Goal: Task Accomplishment & Management: Manage account settings

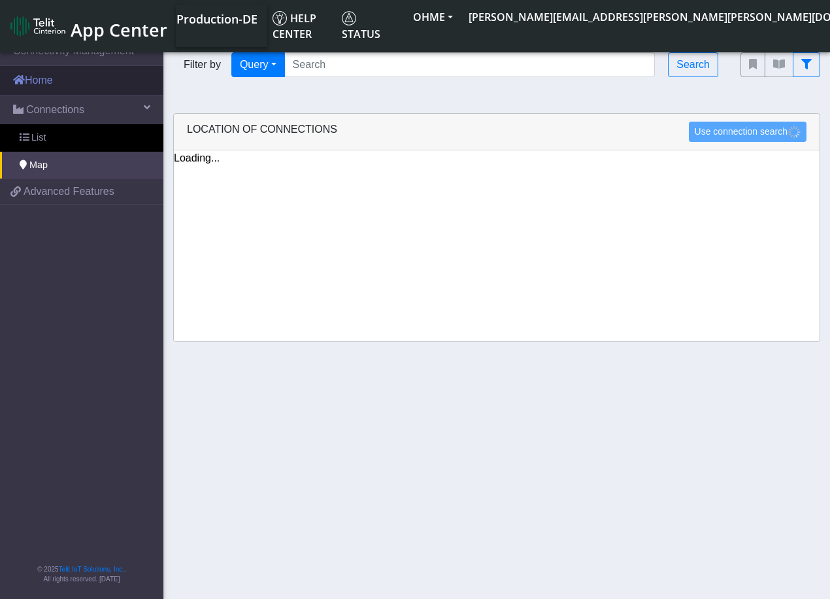
click at [62, 78] on link "Home" at bounding box center [81, 80] width 163 height 29
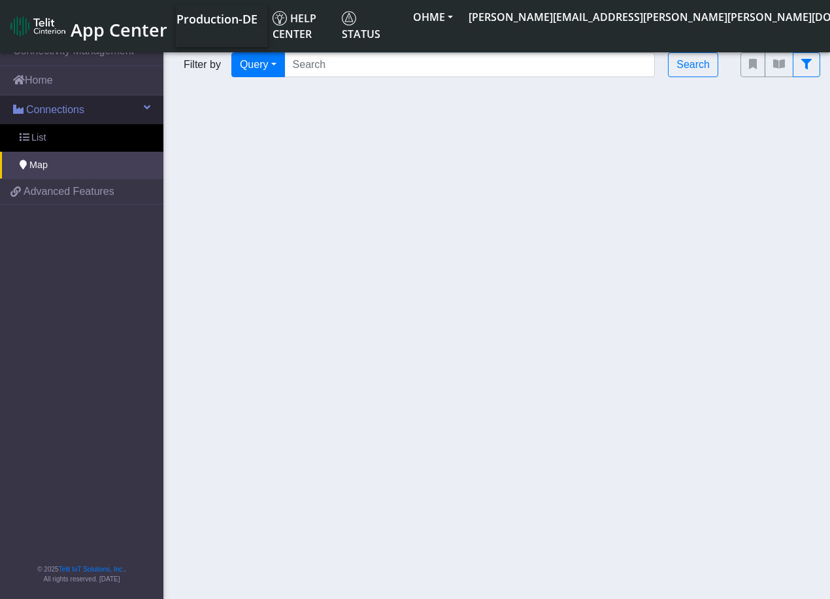
click at [47, 112] on span "Connections" at bounding box center [55, 110] width 58 height 16
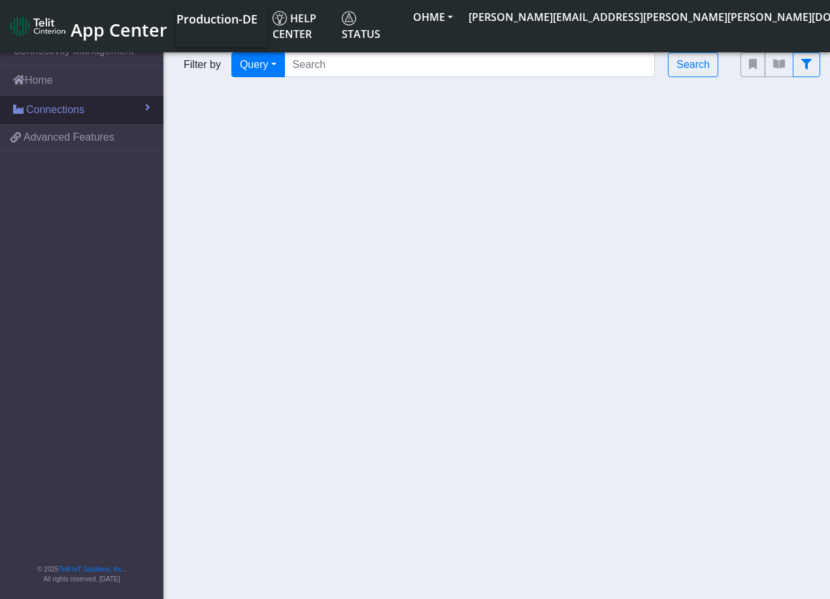
click at [48, 112] on span "Connections" at bounding box center [55, 110] width 58 height 16
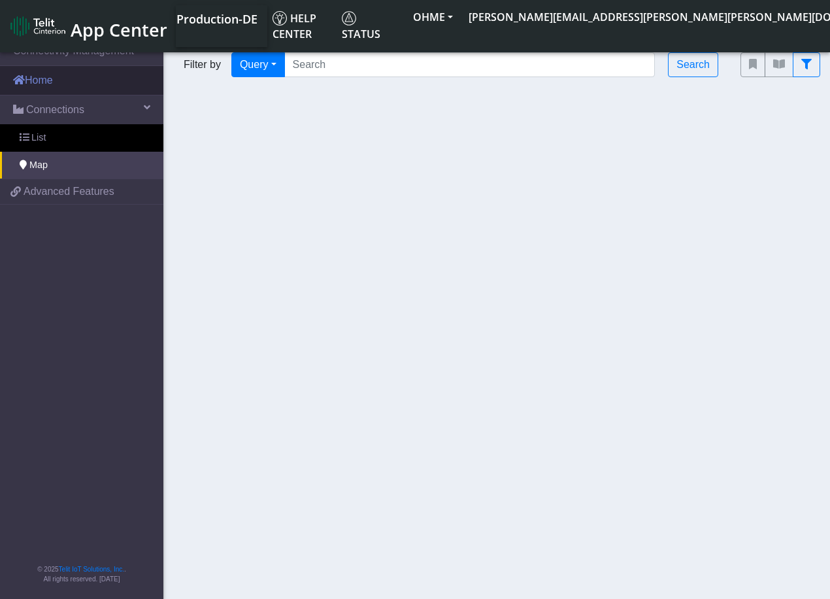
click at [38, 79] on link "Home" at bounding box center [81, 80] width 163 height 29
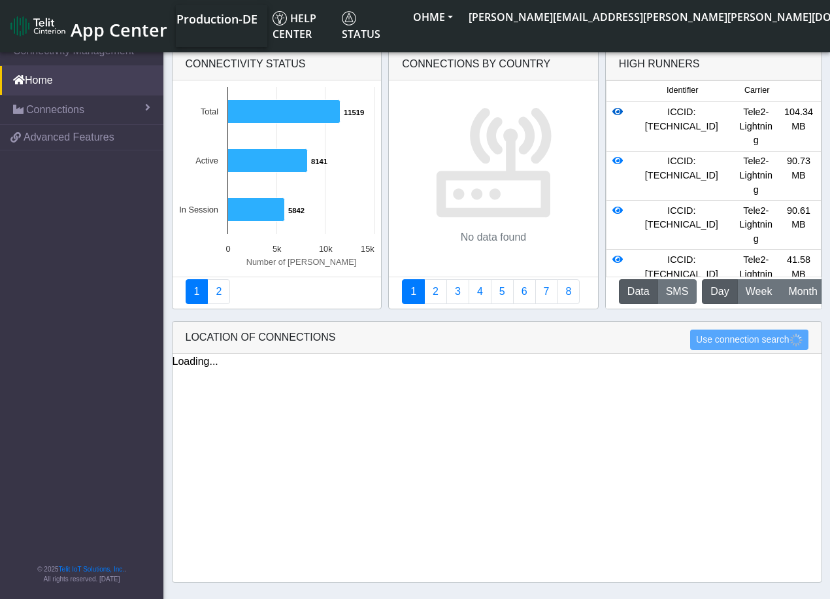
click at [617, 110] on icon at bounding box center [617, 111] width 10 height 9
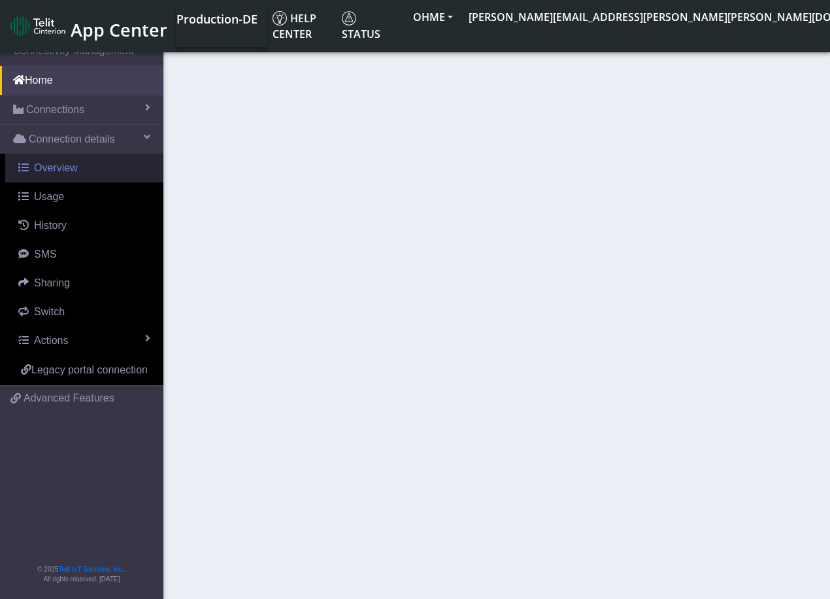
click at [47, 168] on span "Overview" at bounding box center [56, 167] width 44 height 11
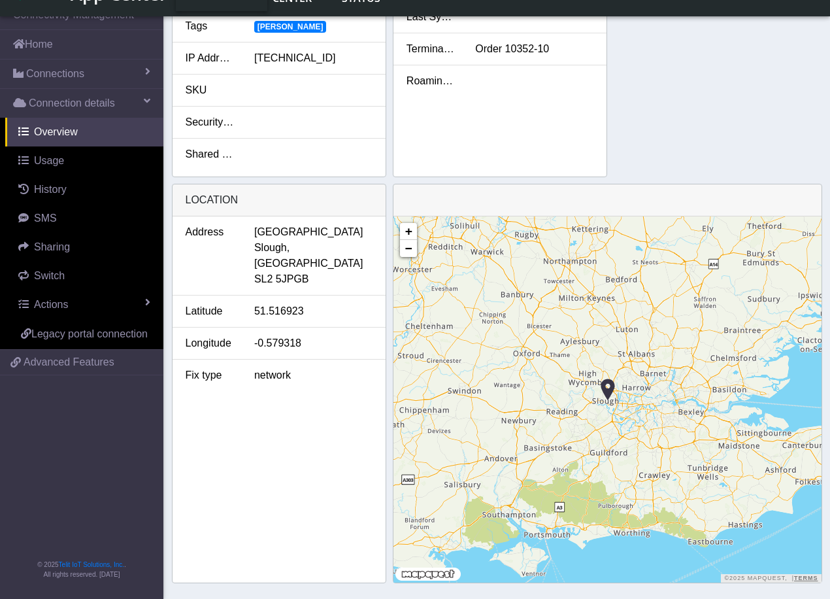
scroll to position [392, 0]
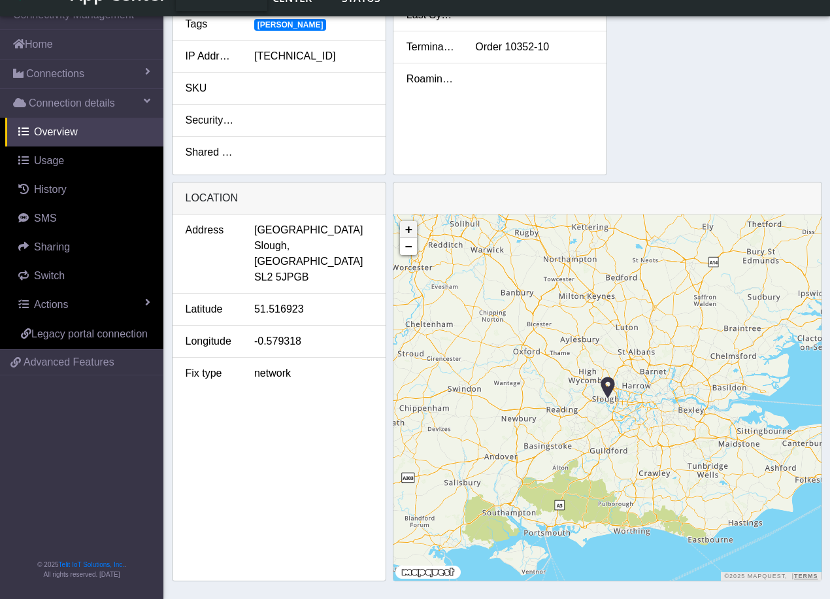
click at [408, 229] on link "+" at bounding box center [408, 229] width 17 height 17
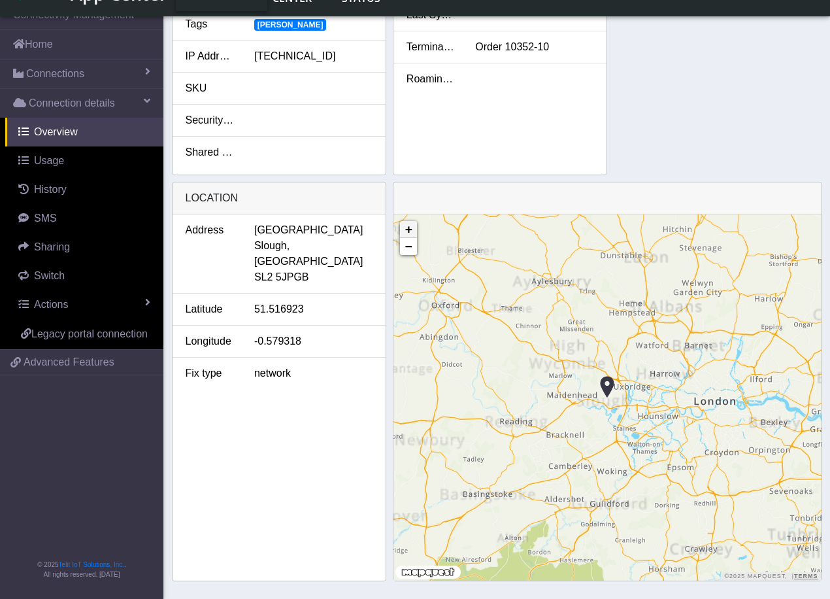
click at [408, 229] on link "+" at bounding box center [408, 229] width 17 height 17
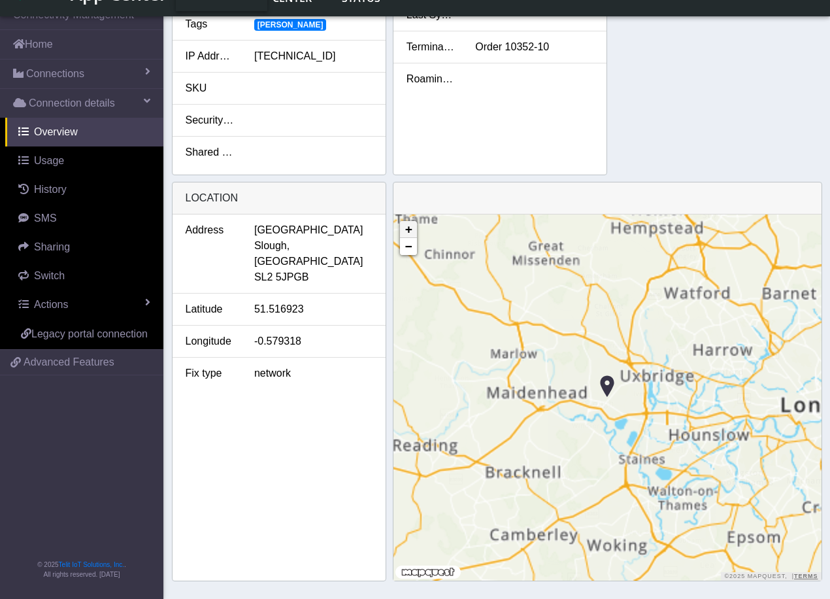
click at [408, 229] on link "+" at bounding box center [408, 229] width 17 height 17
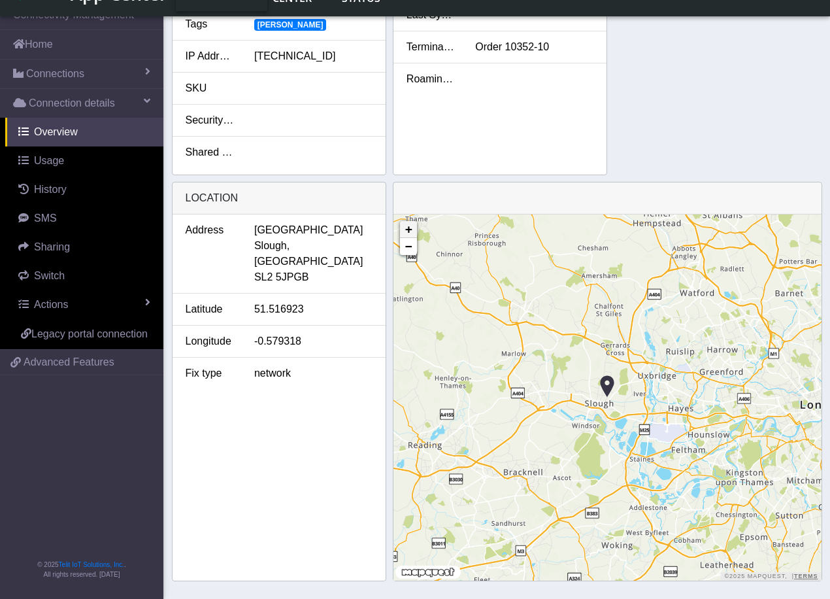
click at [408, 229] on link "+" at bounding box center [408, 229] width 17 height 17
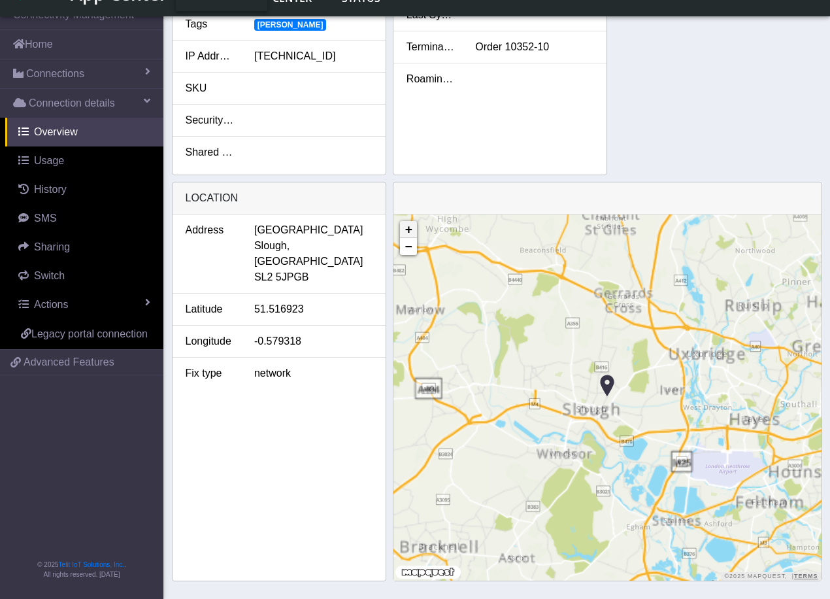
click at [408, 229] on link "+" at bounding box center [408, 229] width 17 height 17
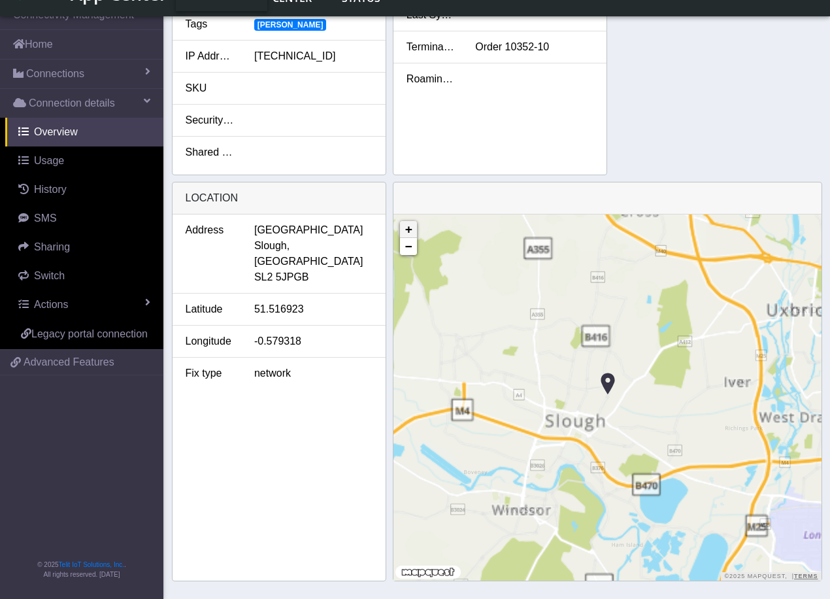
click at [408, 229] on link "+" at bounding box center [408, 229] width 17 height 17
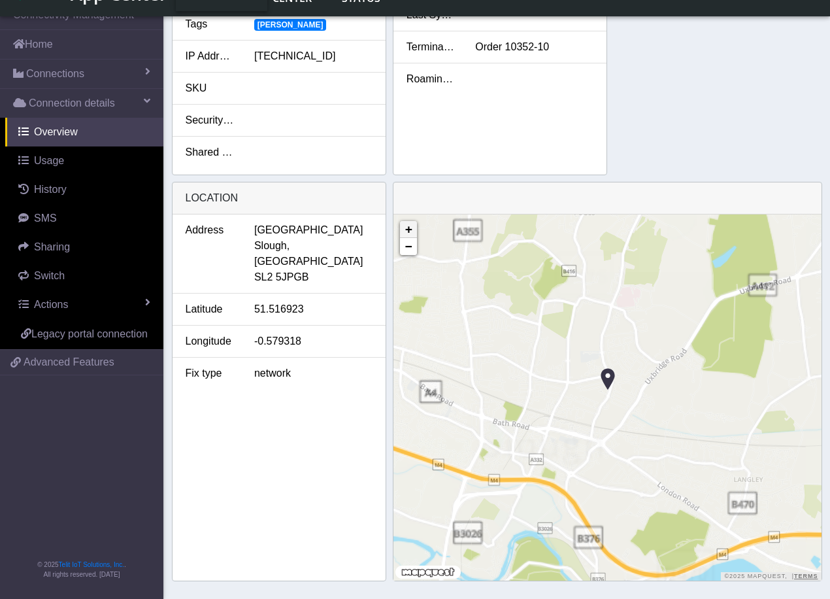
click at [408, 229] on link "+" at bounding box center [408, 229] width 17 height 17
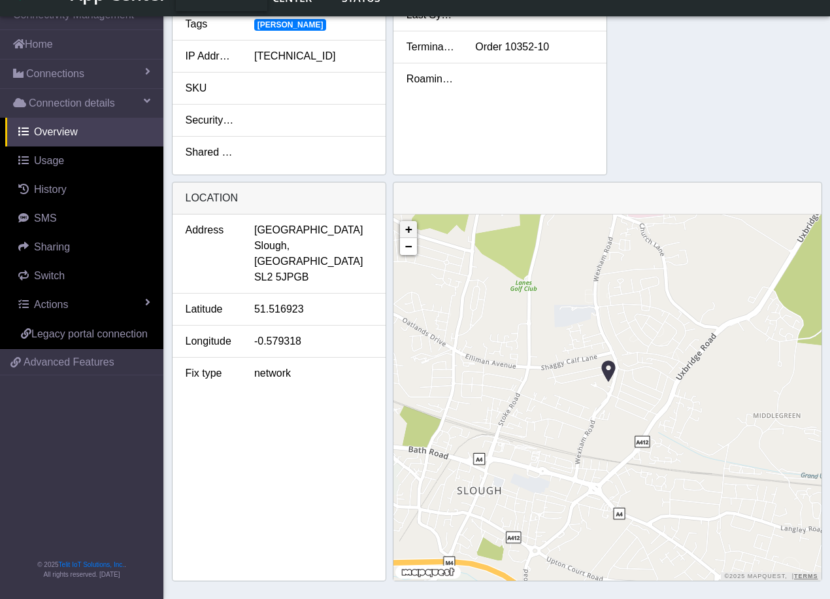
click at [408, 229] on link "+" at bounding box center [408, 229] width 17 height 17
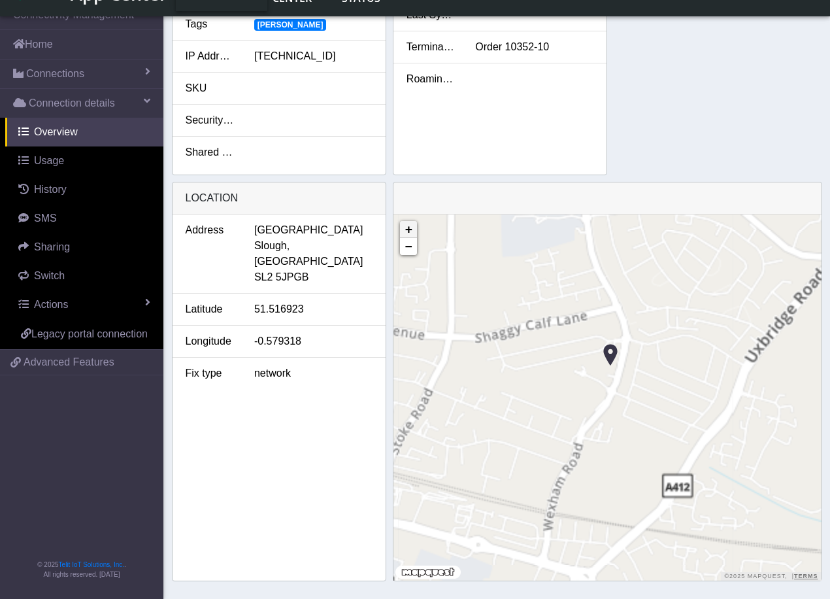
click at [408, 229] on link "+" at bounding box center [408, 229] width 17 height 17
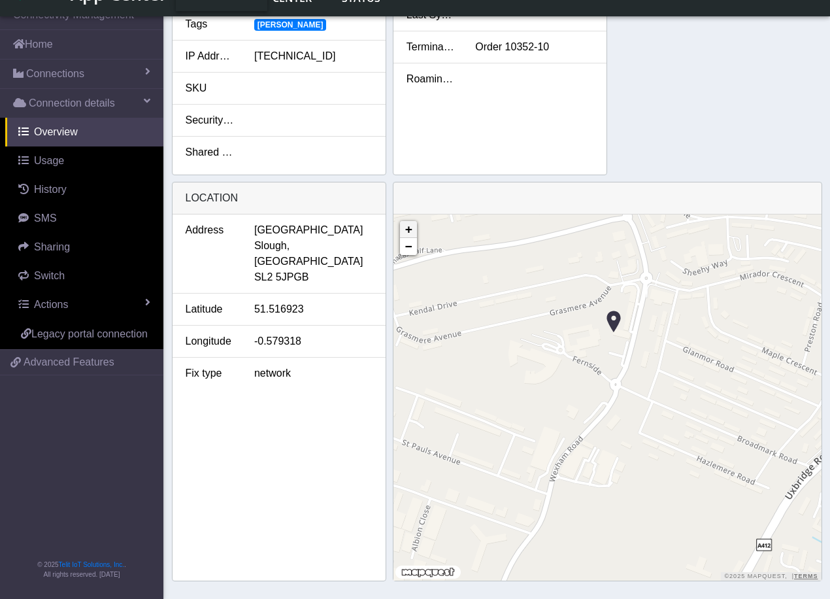
click at [408, 229] on link "+" at bounding box center [408, 229] width 17 height 17
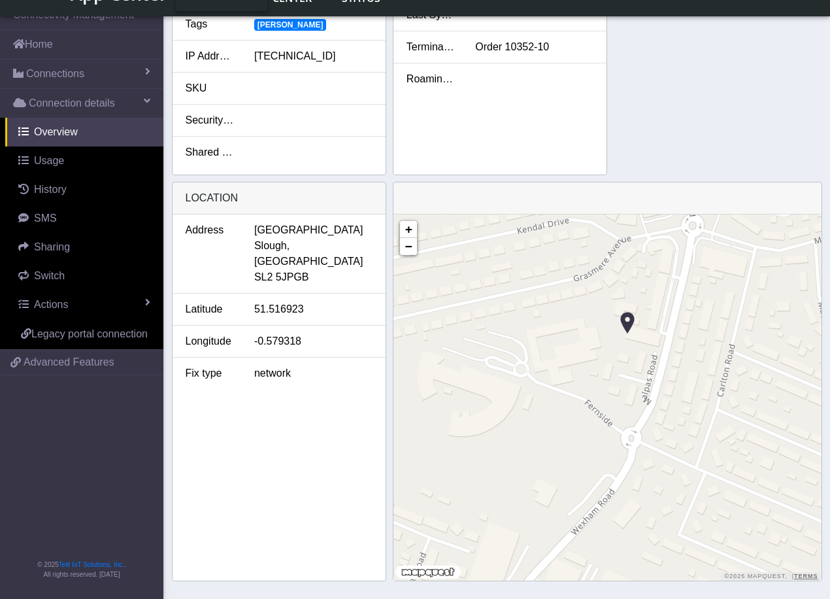
drag, startPoint x: 592, startPoint y: 302, endPoint x: 599, endPoint y: 371, distance: 69.6
click at [599, 371] on div "+ − ©2025 MapQuest, | Terms" at bounding box center [607, 397] width 428 height 366
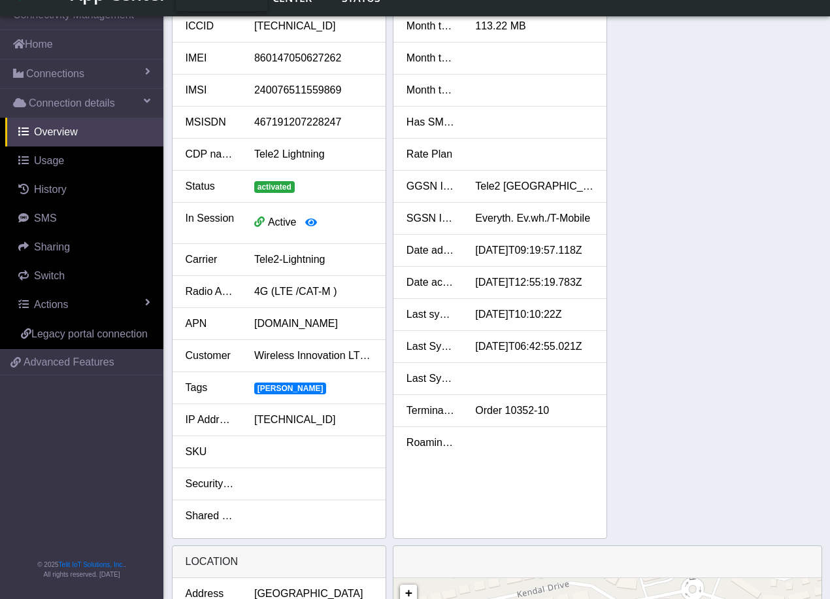
scroll to position [0, 0]
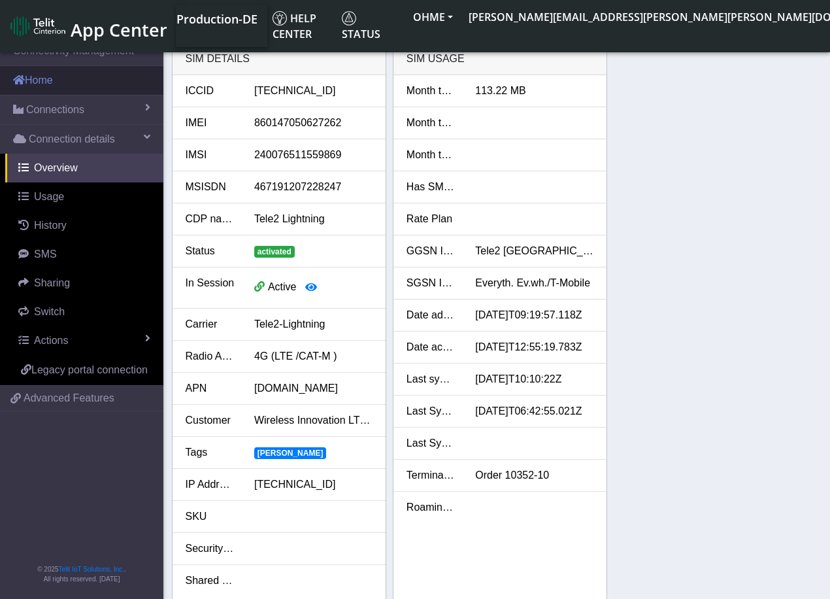
click at [32, 86] on link "Home" at bounding box center [81, 80] width 163 height 29
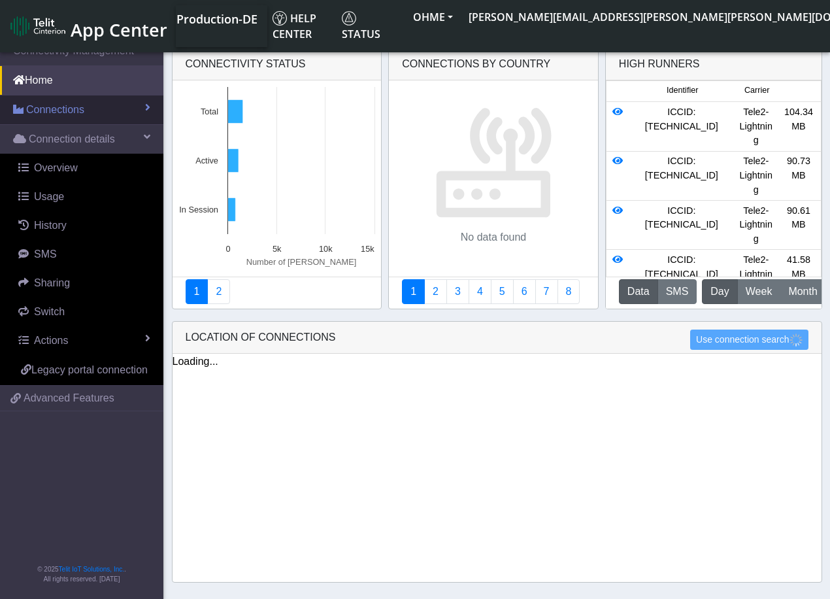
click at [52, 107] on span "Connections" at bounding box center [55, 110] width 58 height 16
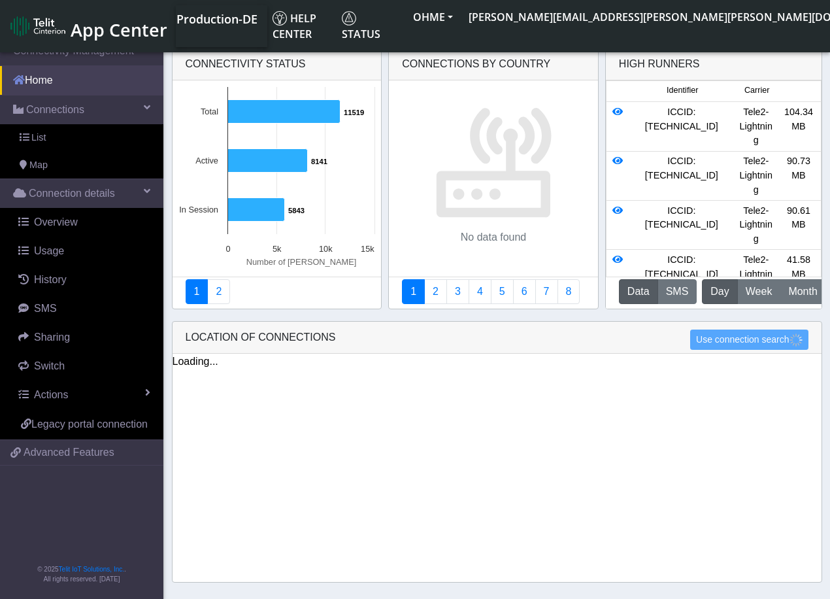
click at [44, 83] on link "Home" at bounding box center [81, 80] width 163 height 29
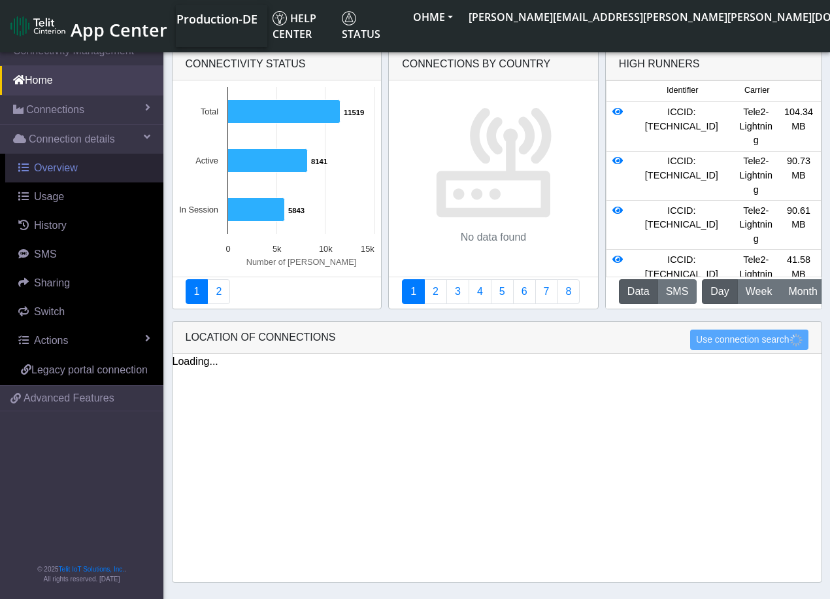
click at [71, 169] on span "Overview" at bounding box center [56, 167] width 44 height 11
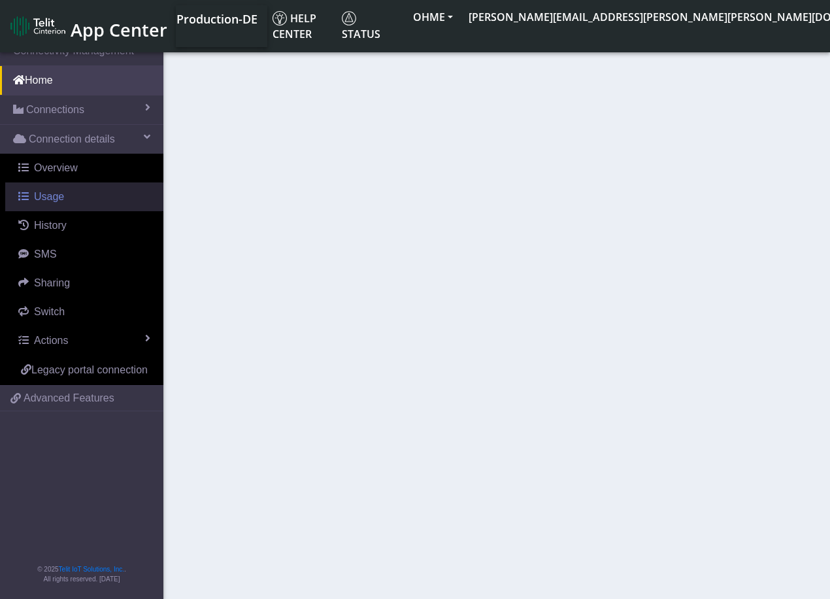
click at [44, 197] on span "Usage" at bounding box center [49, 196] width 30 height 11
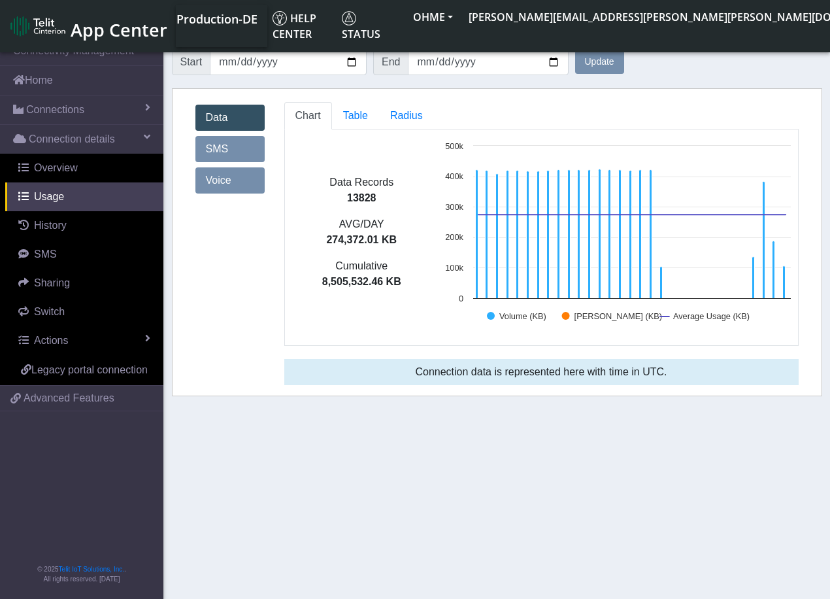
click at [220, 148] on link "SMS" at bounding box center [229, 149] width 69 height 26
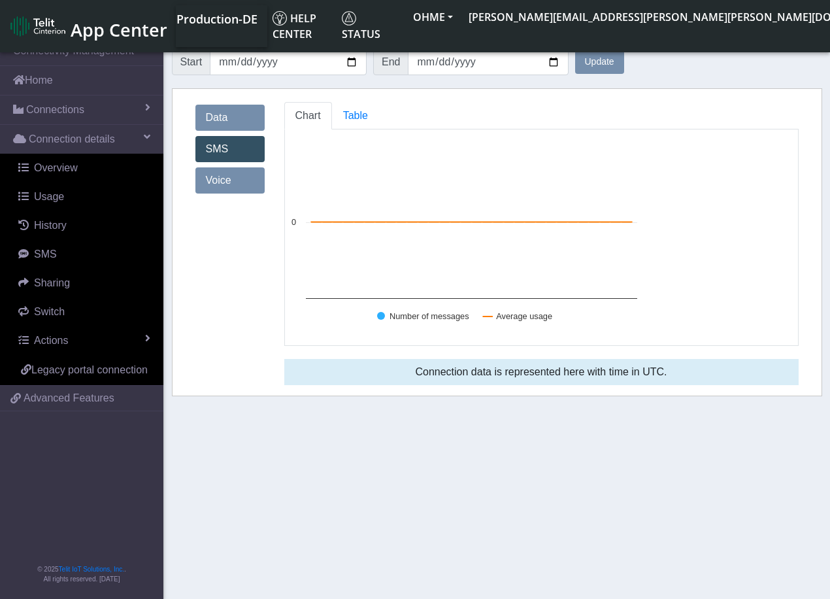
click at [221, 180] on link "Voice" at bounding box center [229, 180] width 69 height 26
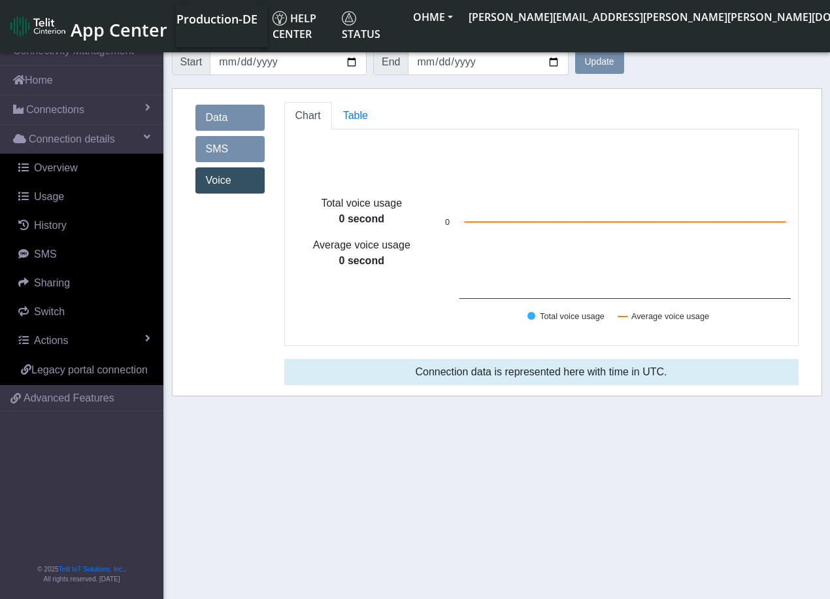
click at [211, 117] on link "Data" at bounding box center [229, 118] width 69 height 26
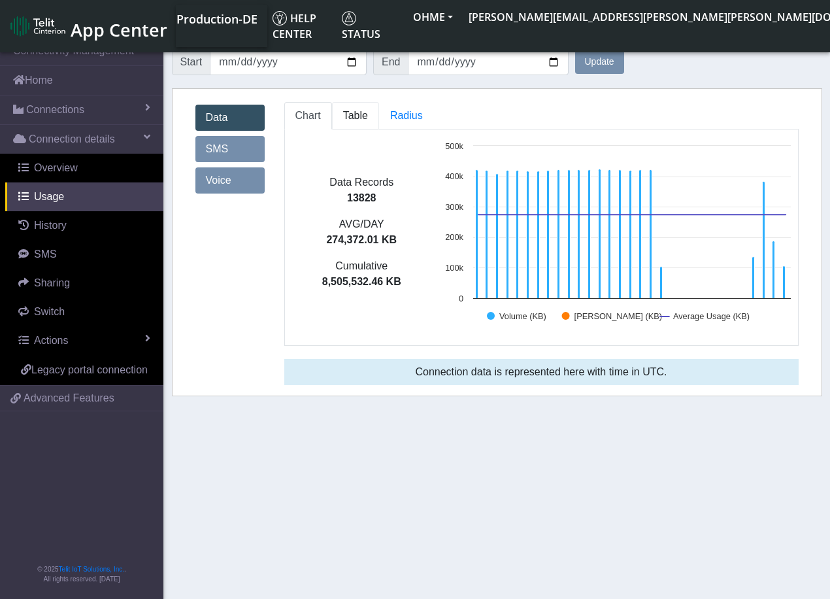
click at [349, 118] on span "Table" at bounding box center [355, 115] width 25 height 11
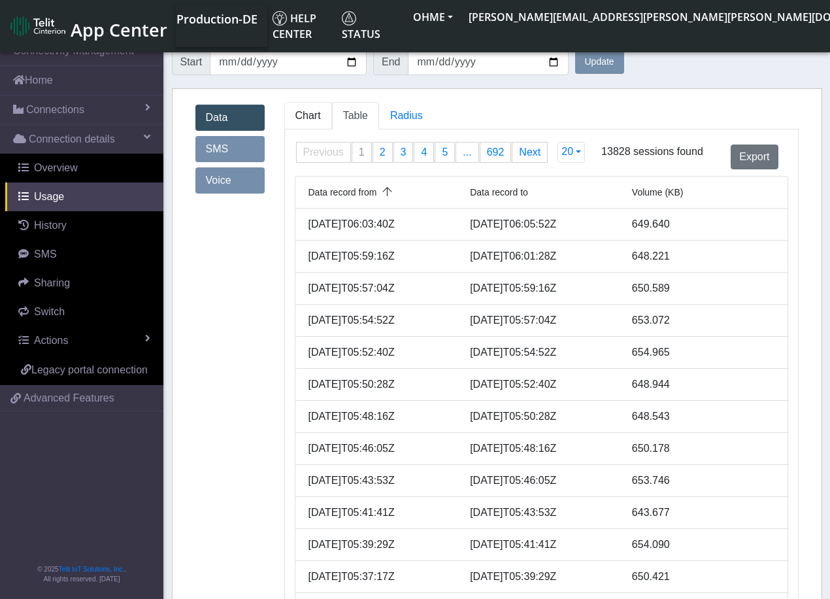
click at [301, 122] on link "Chart" at bounding box center [308, 115] width 48 height 27
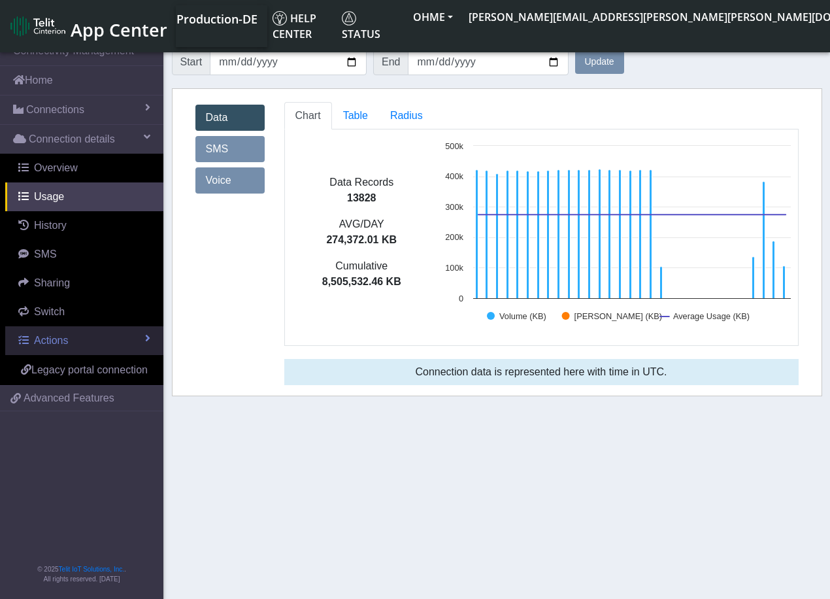
click at [99, 342] on link "Actions" at bounding box center [84, 340] width 158 height 29
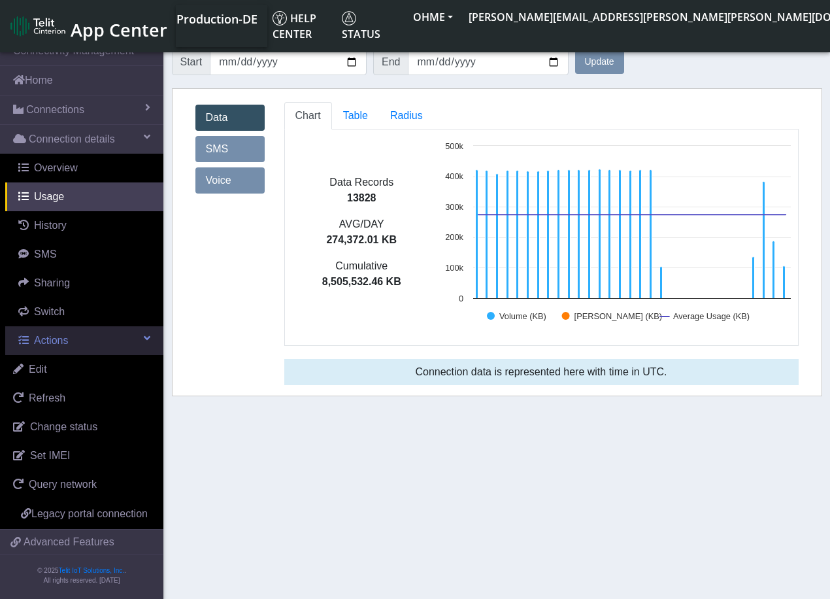
click at [99, 342] on link "Actions" at bounding box center [84, 340] width 158 height 29
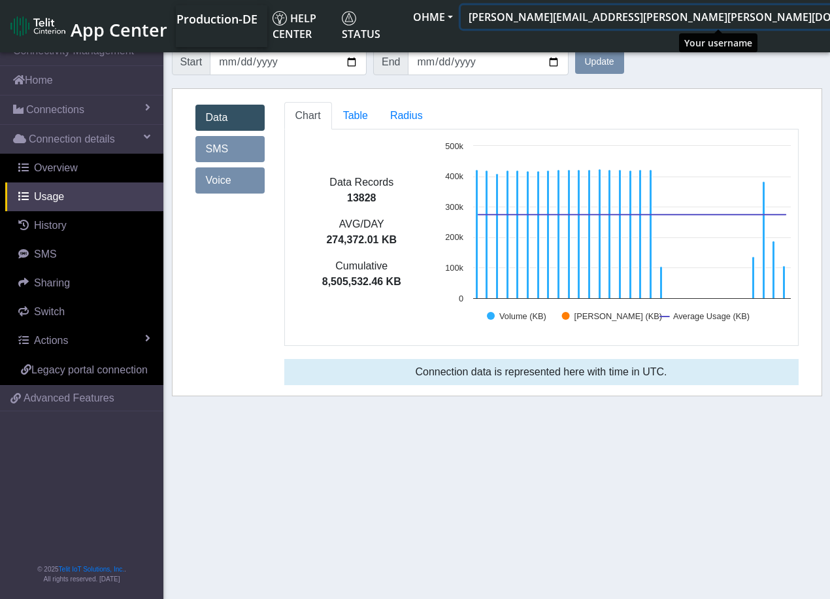
click at [684, 12] on button "[PERSON_NAME][EMAIL_ADDRESS][PERSON_NAME][PERSON_NAME][DOMAIN_NAME]" at bounding box center [688, 17] width 454 height 24
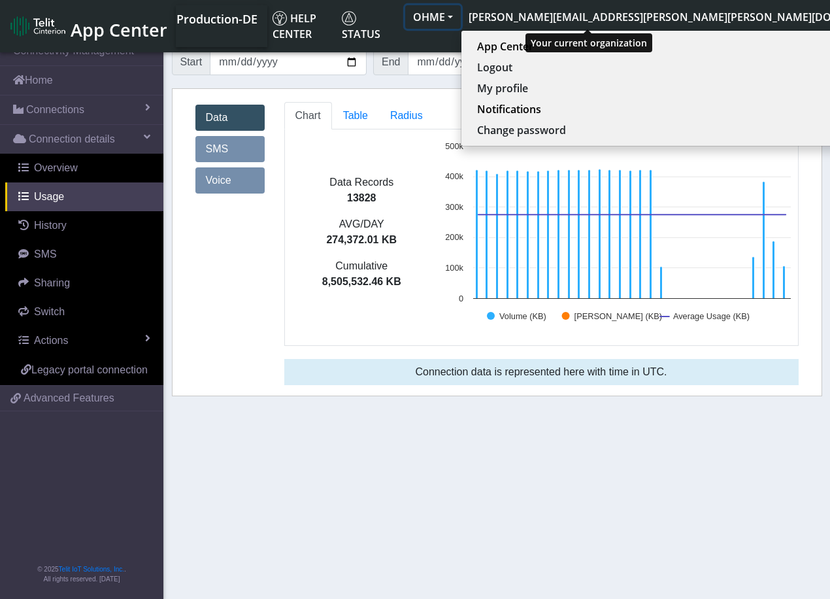
click at [461, 16] on button "OHME" at bounding box center [433, 17] width 56 height 24
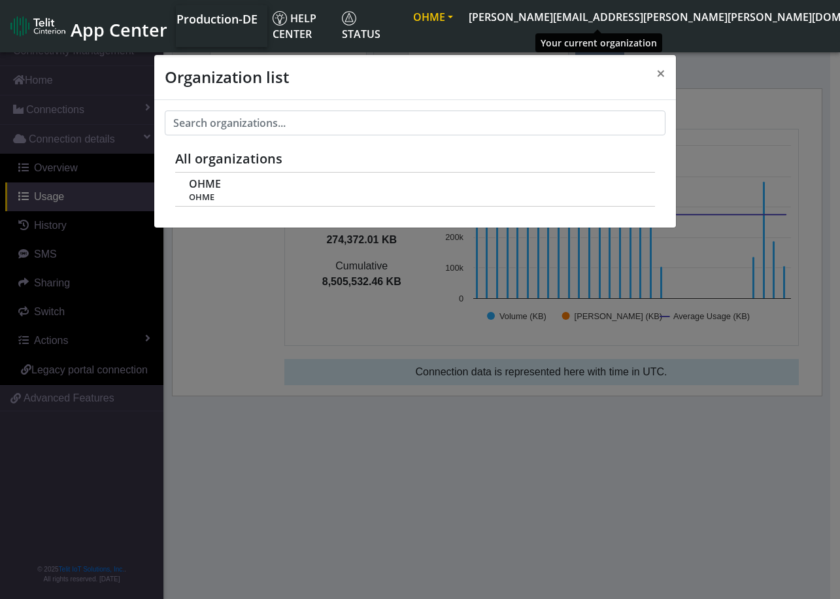
scroll to position [5, 0]
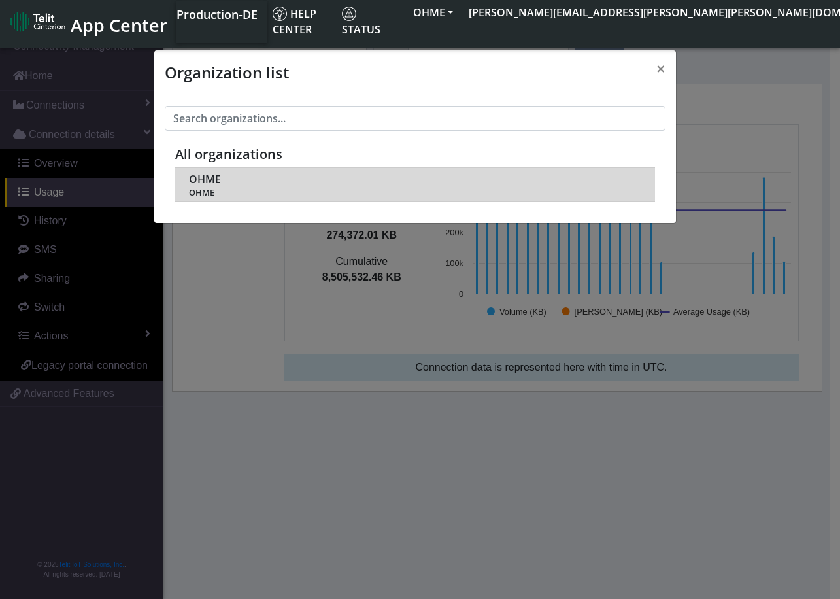
click at [212, 184] on span "OHME" at bounding box center [205, 179] width 32 height 12
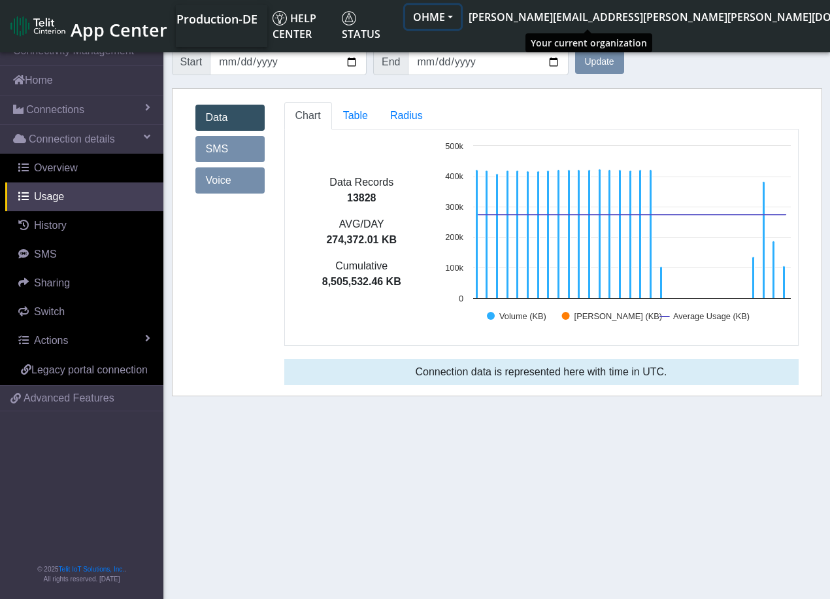
click at [461, 20] on button "OHME" at bounding box center [433, 17] width 56 height 24
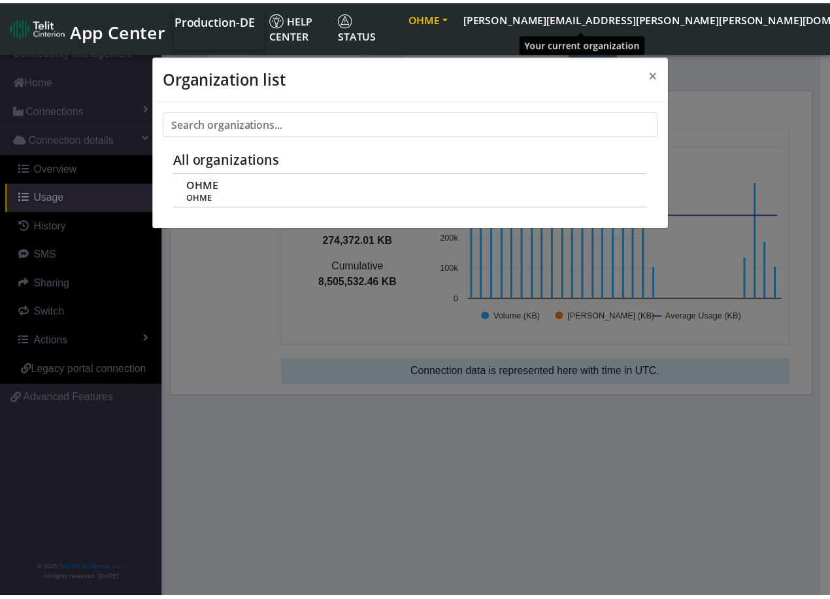
scroll to position [5, 0]
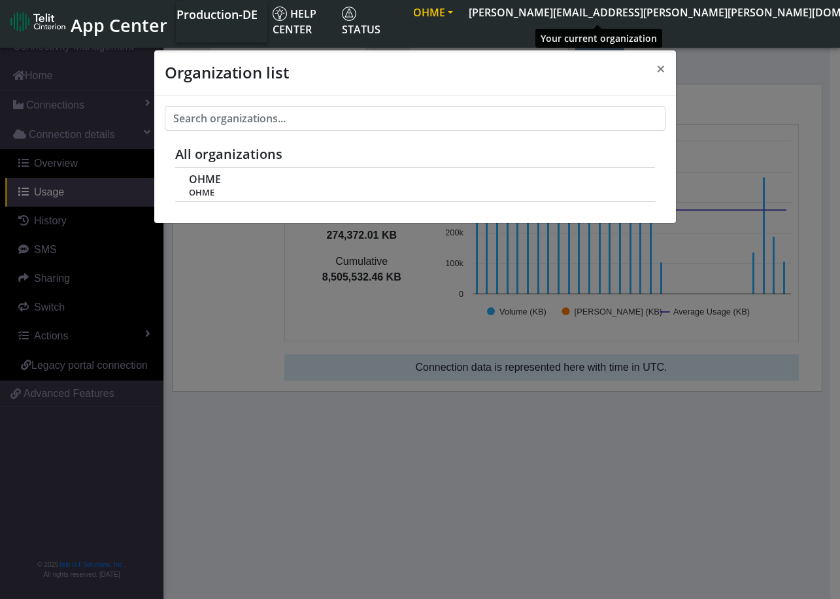
click at [461, 14] on button "OHME" at bounding box center [433, 13] width 56 height 24
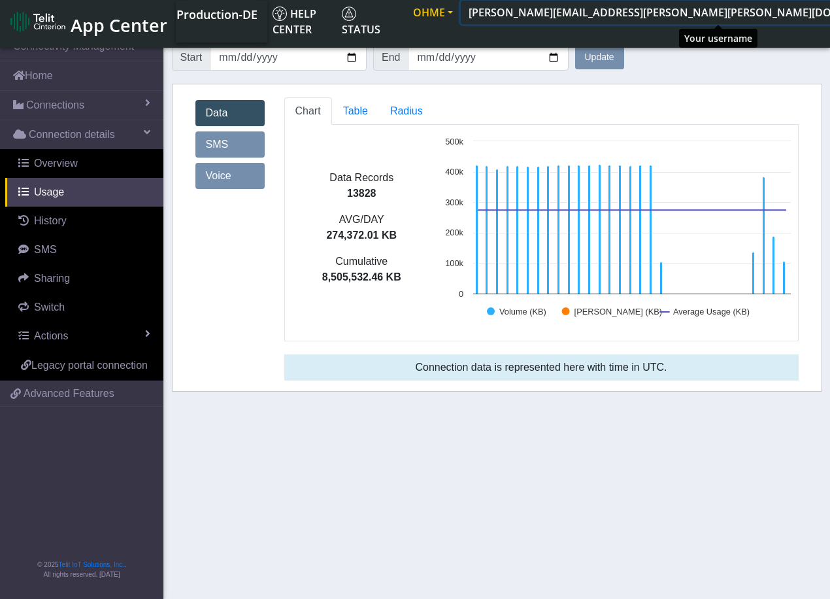
click at [619, 14] on button "[PERSON_NAME][EMAIL_ADDRESS][PERSON_NAME][PERSON_NAME][DOMAIN_NAME]" at bounding box center [688, 13] width 454 height 24
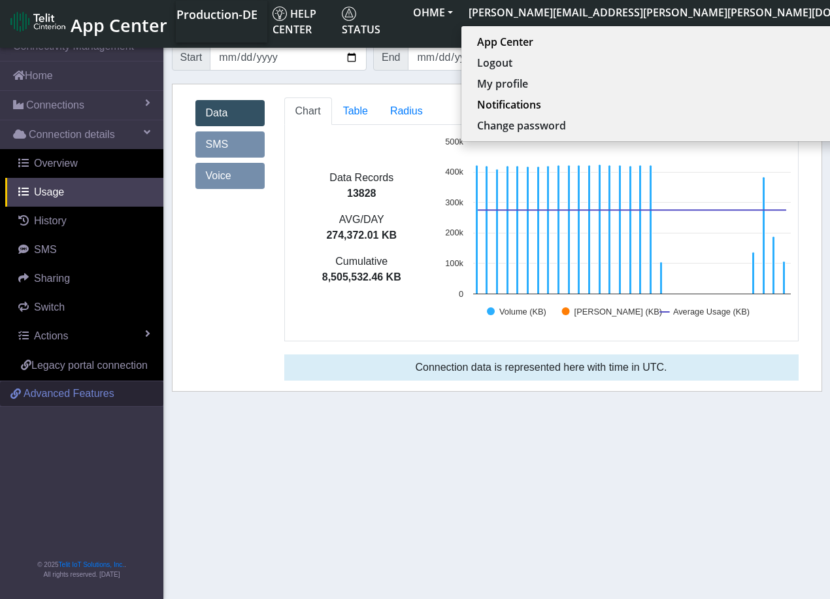
click at [73, 392] on span "Advanced Features" at bounding box center [69, 394] width 91 height 16
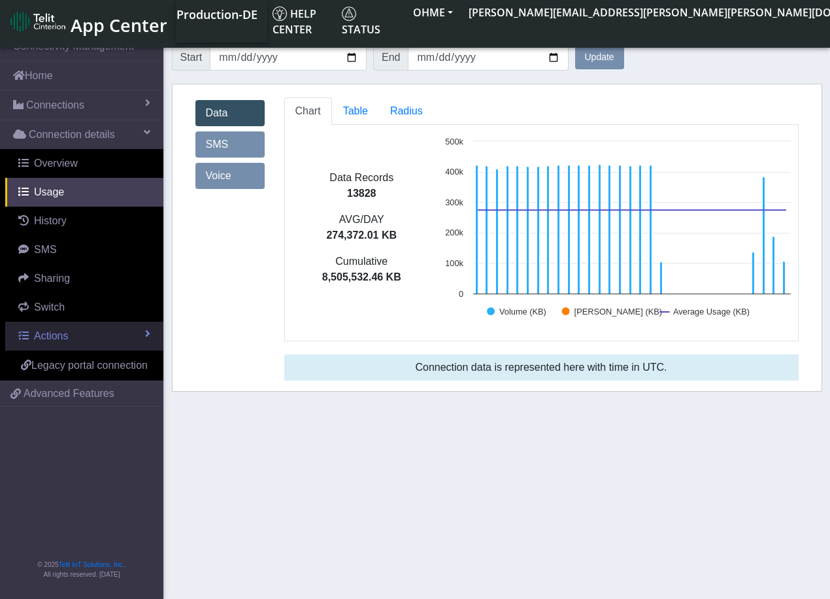
click at [77, 338] on link "Actions" at bounding box center [84, 335] width 158 height 29
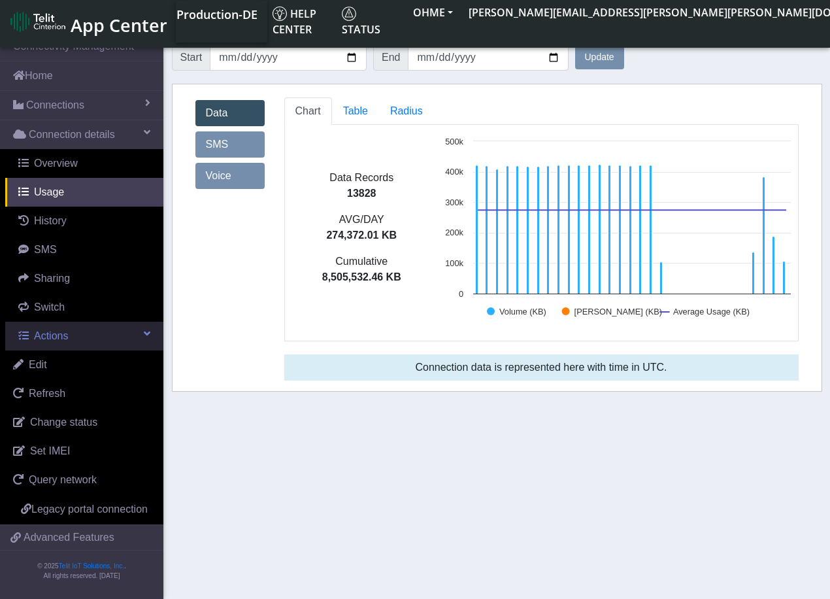
click at [78, 338] on link "Actions" at bounding box center [84, 335] width 158 height 29
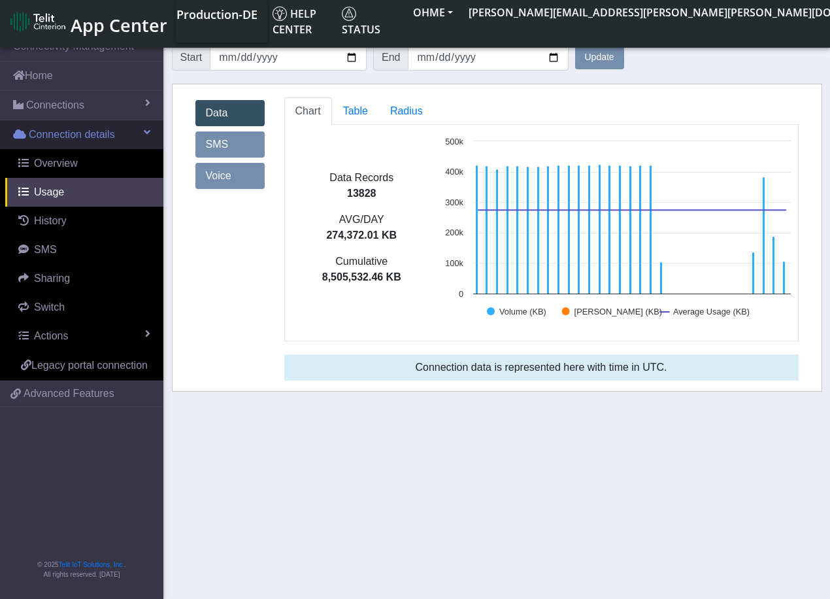
click at [76, 137] on span "Connection details" at bounding box center [72, 135] width 86 height 16
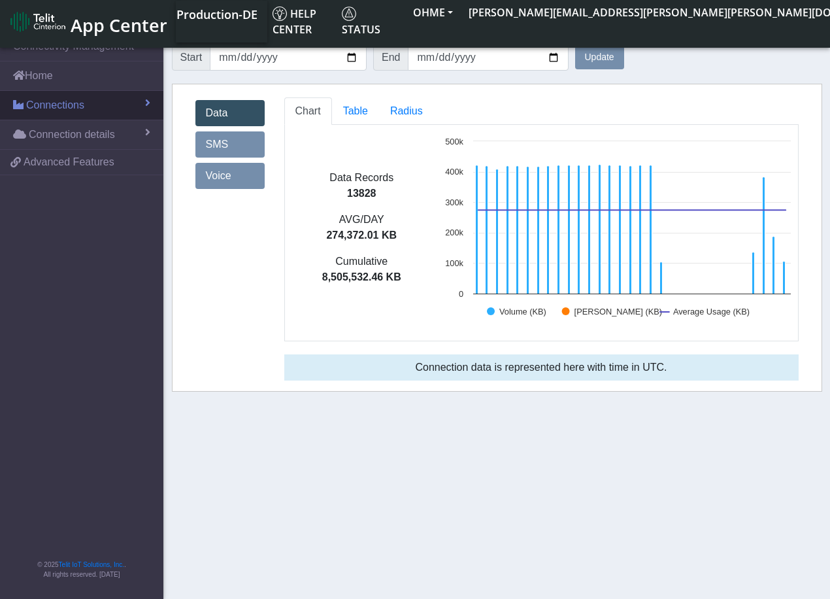
click at [76, 103] on span "Connections" at bounding box center [55, 105] width 58 height 16
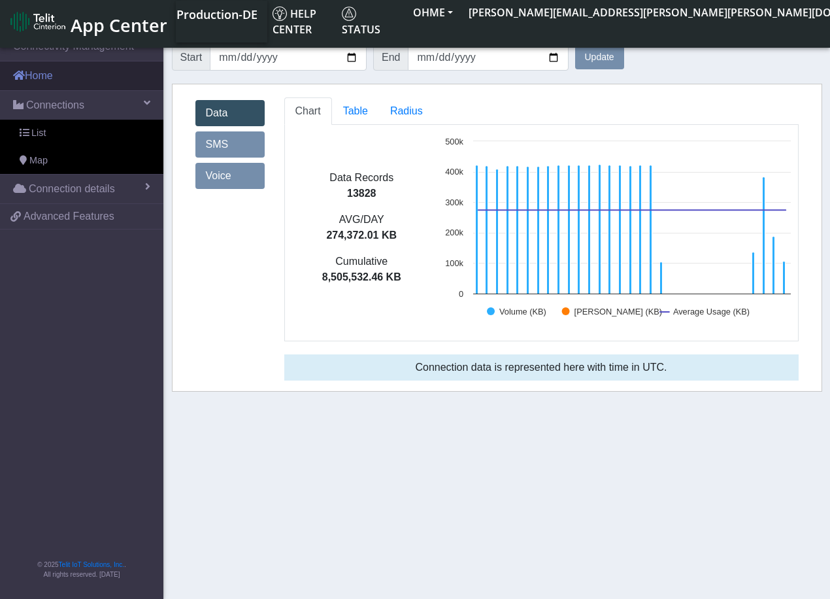
click at [78, 78] on link "Home" at bounding box center [81, 75] width 163 height 29
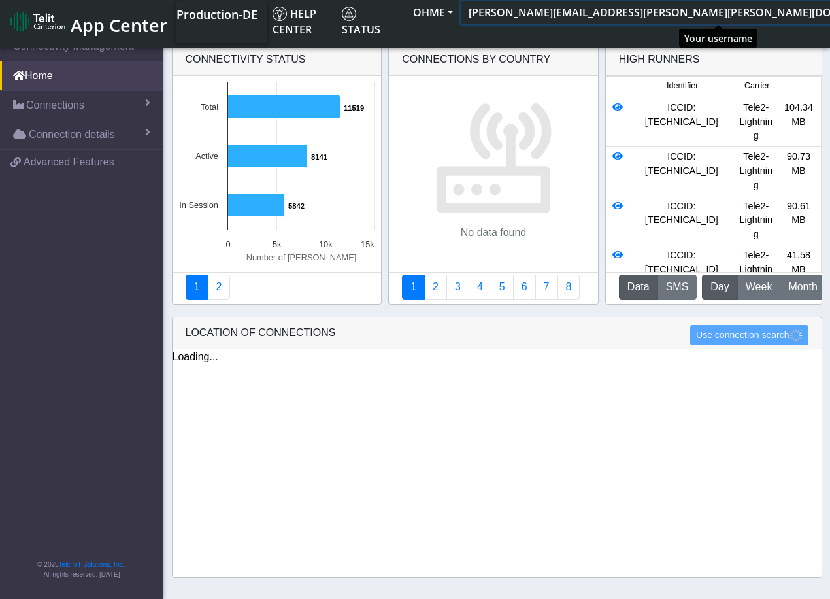
click at [800, 14] on button "[PERSON_NAME][EMAIL_ADDRESS][PERSON_NAME][PERSON_NAME][DOMAIN_NAME]" at bounding box center [688, 13] width 454 height 24
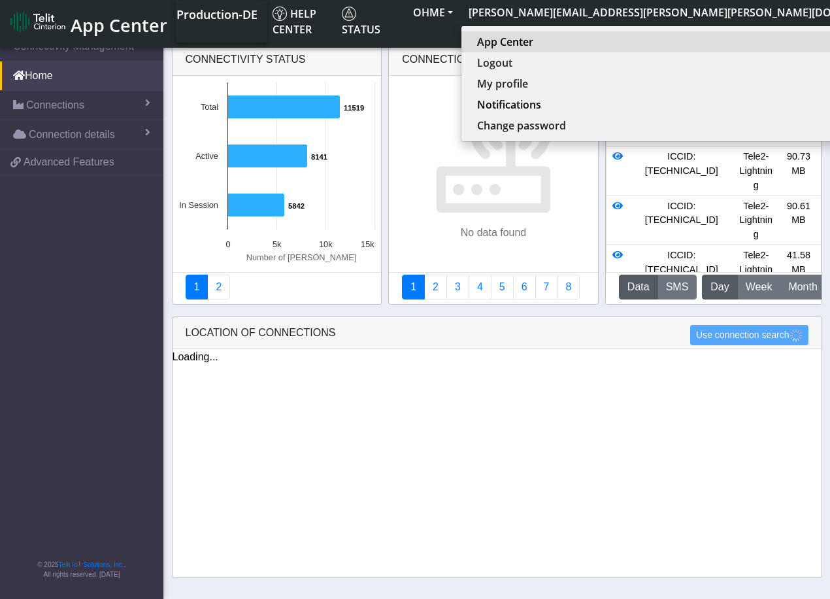
click at [657, 45] on link "App Center" at bounding box center [685, 42] width 417 height 16
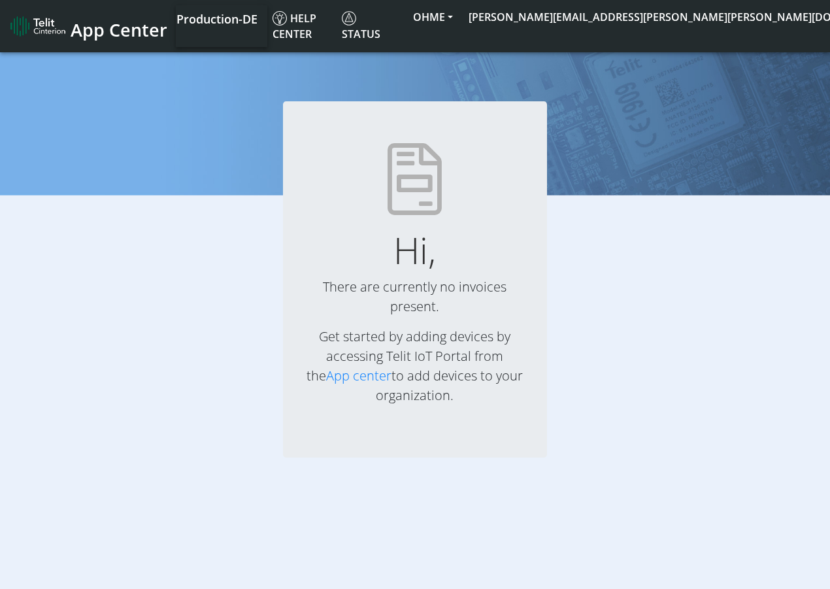
click at [93, 22] on span "App Center" at bounding box center [119, 30] width 97 height 24
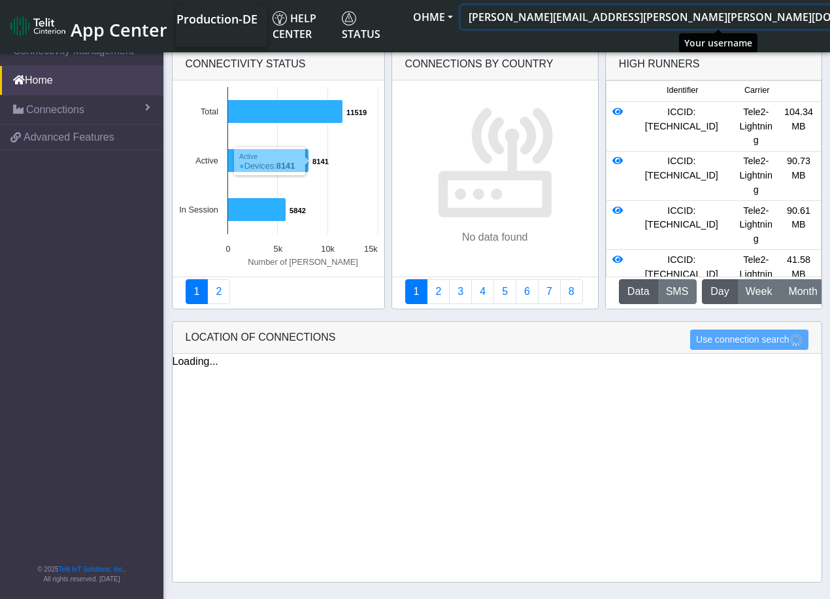
click at [742, 20] on button "[PERSON_NAME][EMAIL_ADDRESS][PERSON_NAME][PERSON_NAME][DOMAIN_NAME]" at bounding box center [688, 17] width 454 height 24
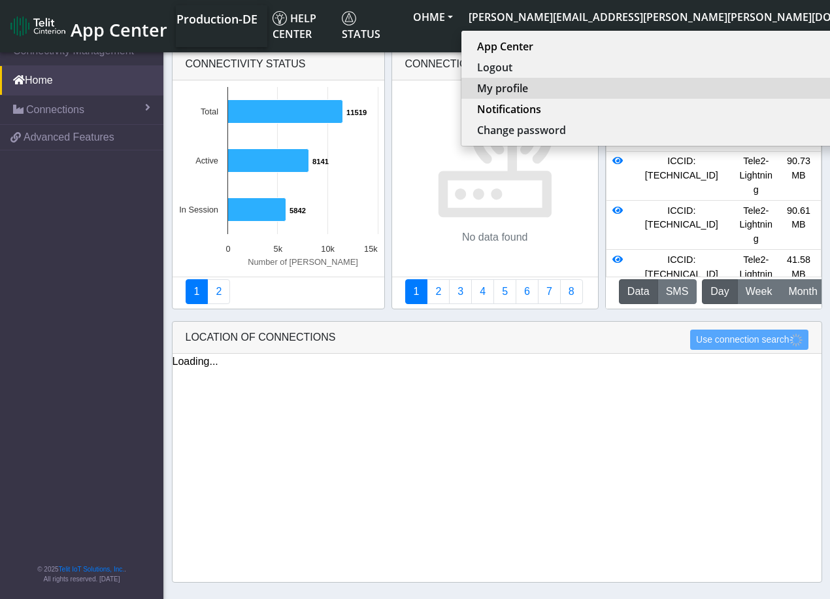
click at [663, 88] on button "My profile" at bounding box center [685, 88] width 448 height 21
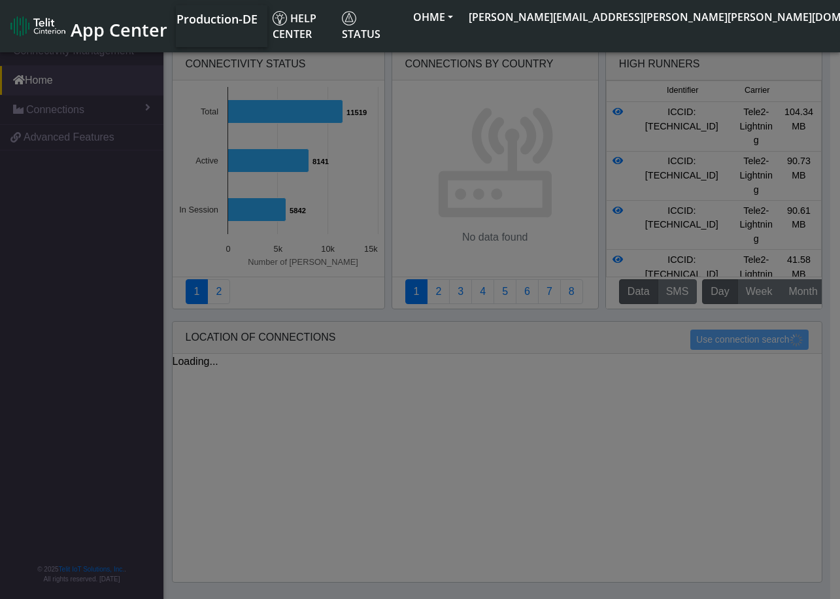
select select "en_US"
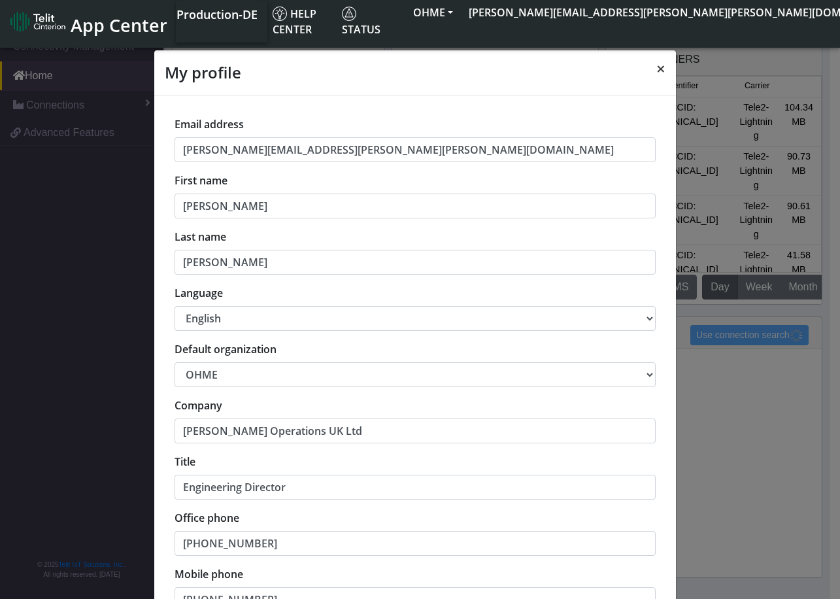
click at [656, 72] on span "×" at bounding box center [660, 69] width 9 height 22
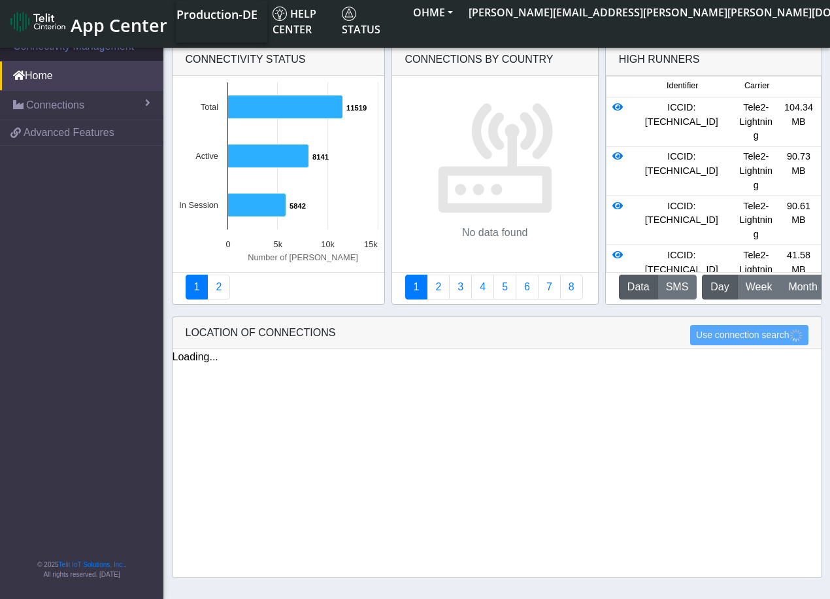
click at [88, 46] on link "Connectivity Management" at bounding box center [81, 46] width 163 height 29
click at [102, 18] on span "App Center" at bounding box center [119, 25] width 97 height 24
